Goal: Find specific page/section: Find specific page/section

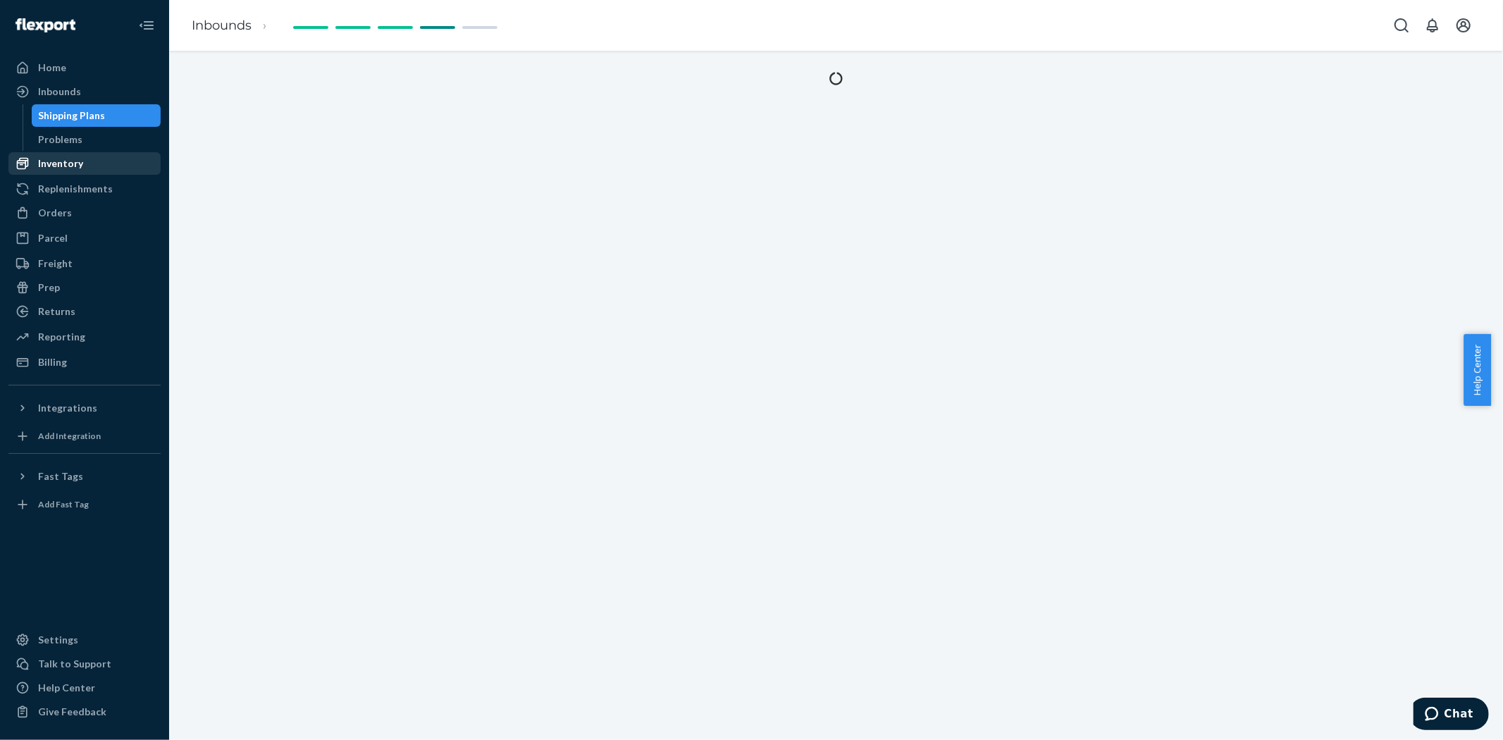
click at [66, 157] on div "Inventory" at bounding box center [60, 163] width 45 height 14
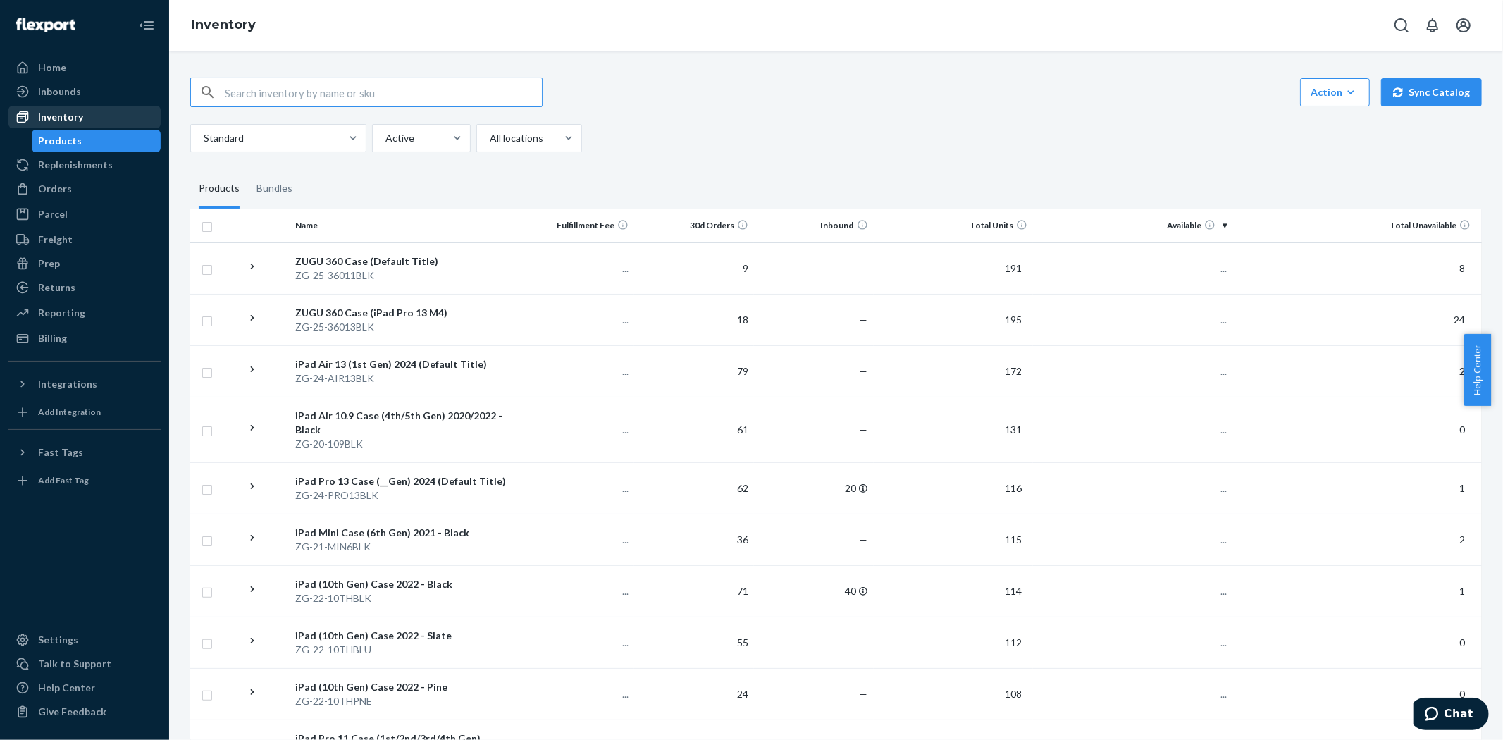
click at [66, 110] on div "Inventory" at bounding box center [60, 117] width 45 height 14
click at [68, 111] on div "Inventory" at bounding box center [60, 117] width 45 height 14
click at [59, 111] on div "Inventory" at bounding box center [60, 117] width 45 height 14
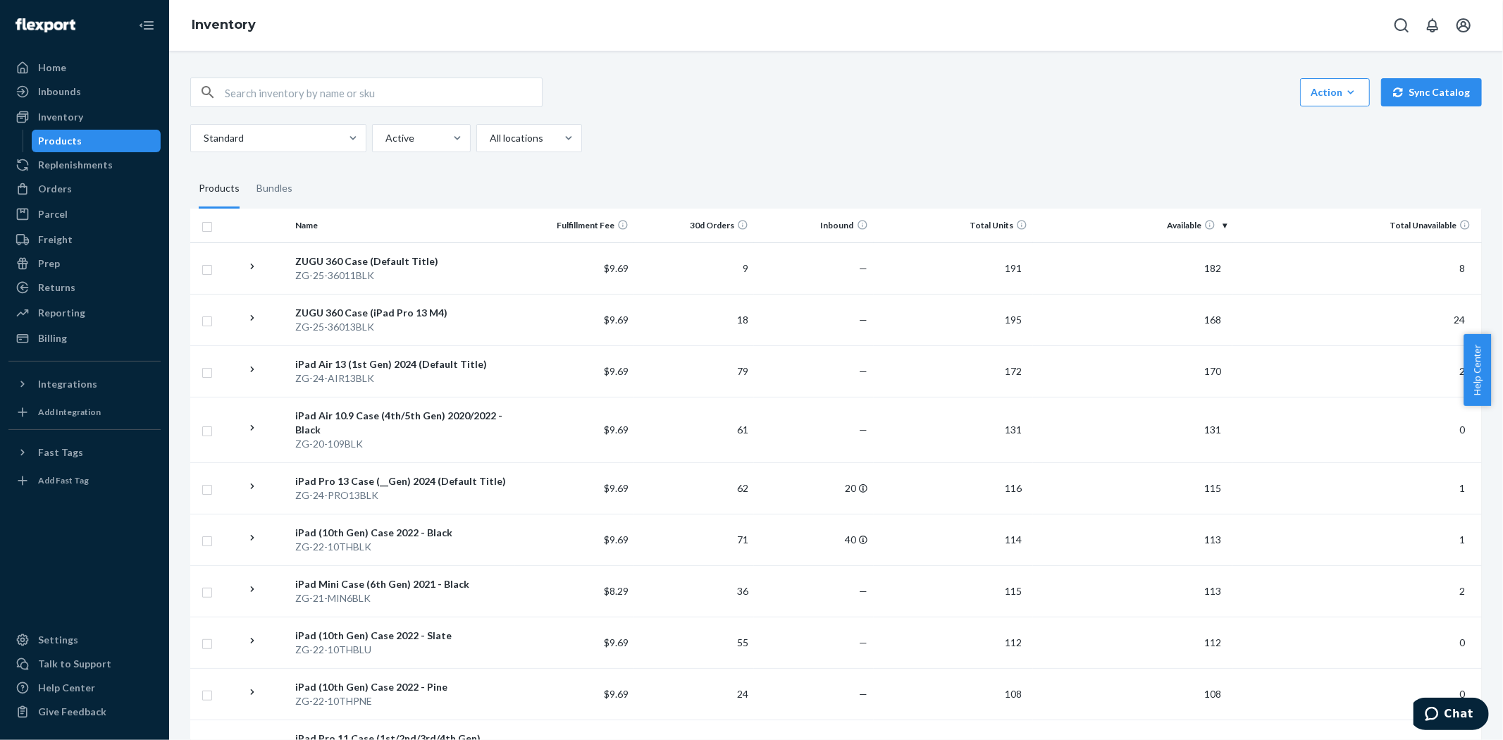
click at [229, 96] on input "text" at bounding box center [383, 92] width 317 height 28
click at [256, 92] on input "text" at bounding box center [383, 92] width 317 height 28
click at [315, 83] on input "text" at bounding box center [383, 92] width 317 height 28
